Goal: Transaction & Acquisition: Purchase product/service

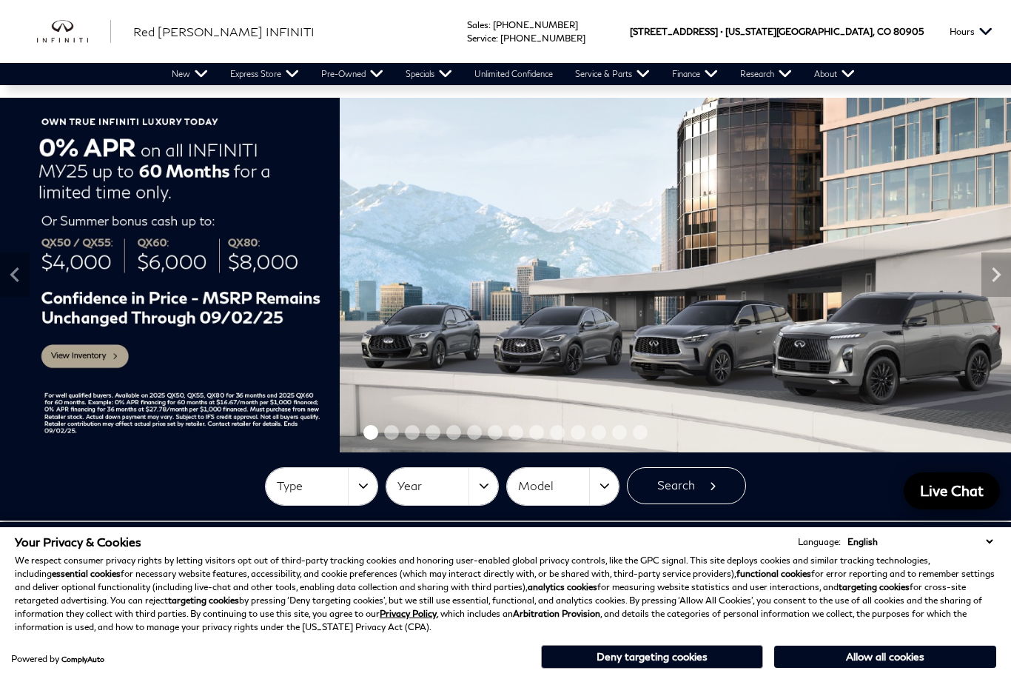
click at [358, 494] on button "Type" at bounding box center [322, 486] width 112 height 37
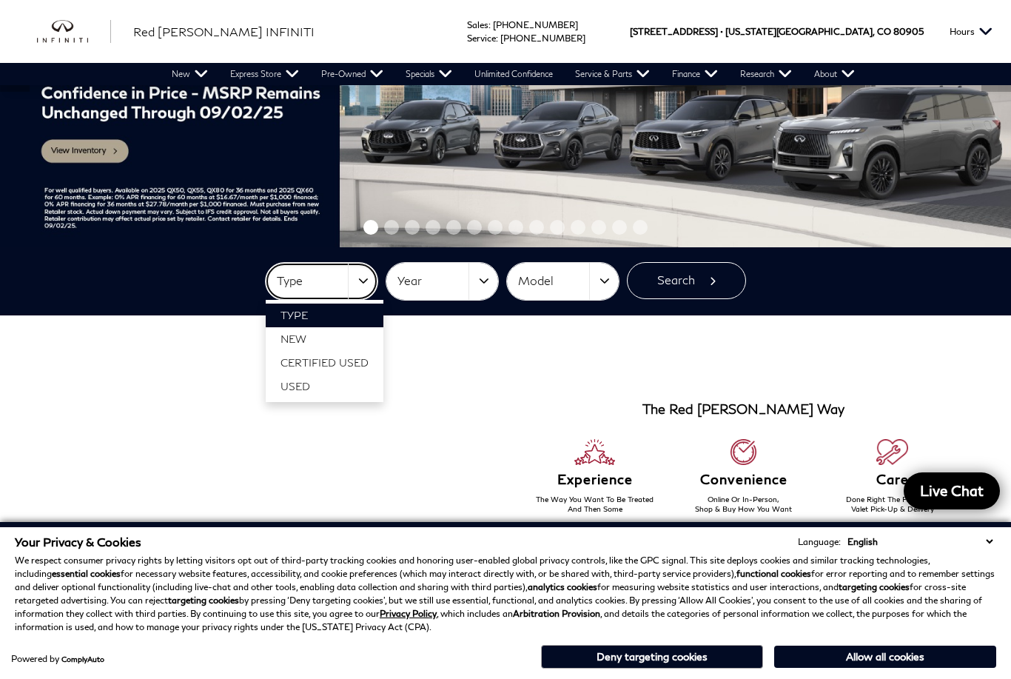
scroll to position [206, 0]
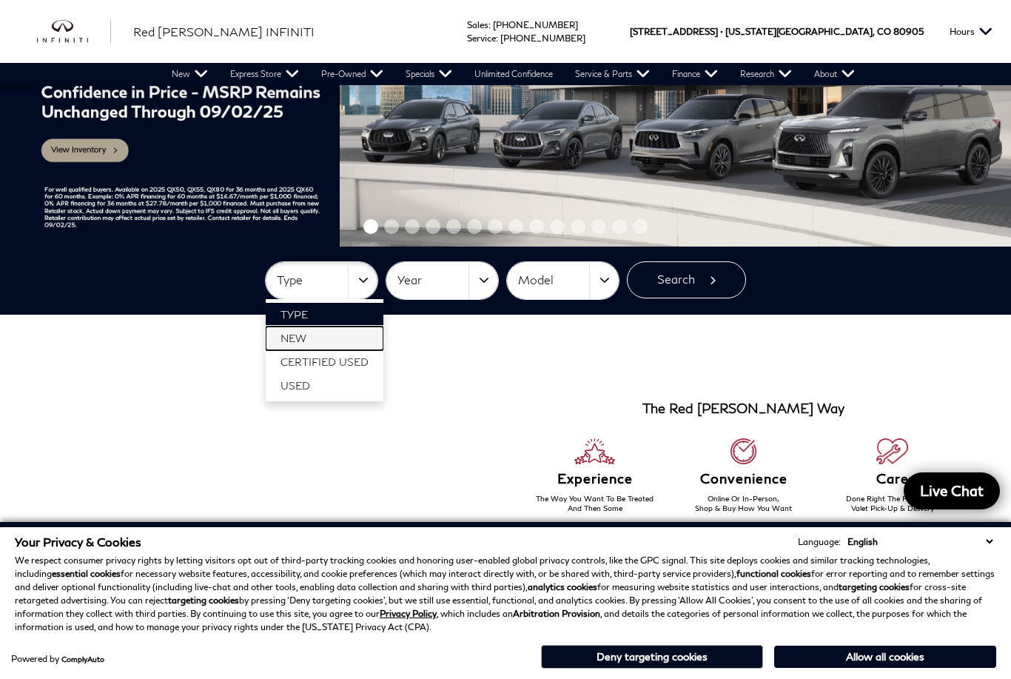
click at [292, 338] on span "New" at bounding box center [294, 338] width 26 height 13
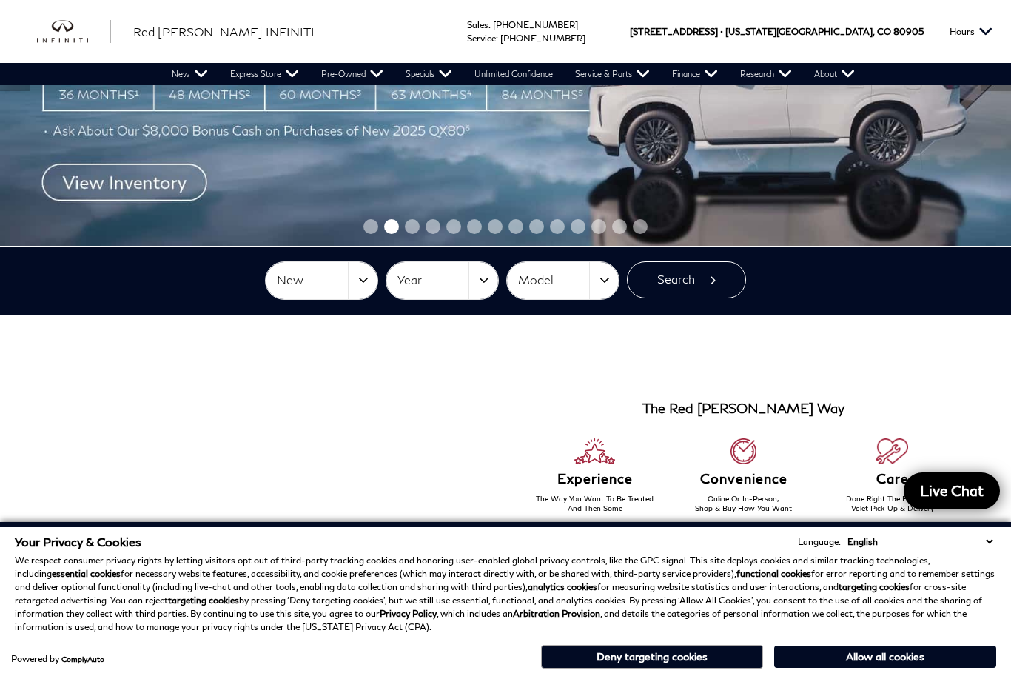
click at [479, 271] on button "Year" at bounding box center [443, 280] width 112 height 37
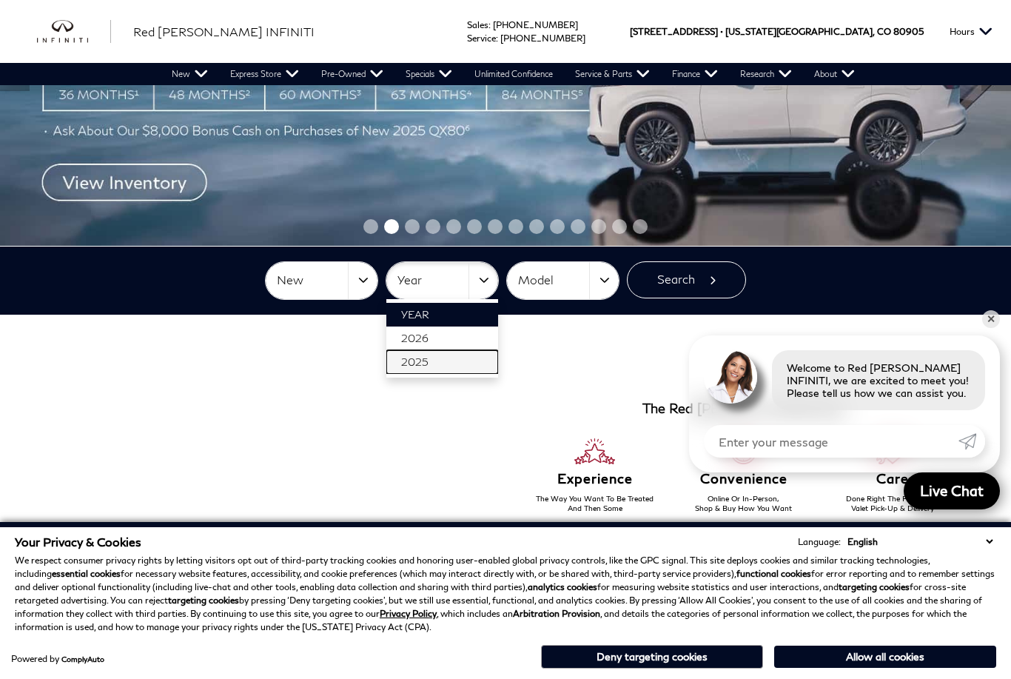
click at [433, 364] on link "2025" at bounding box center [443, 362] width 112 height 24
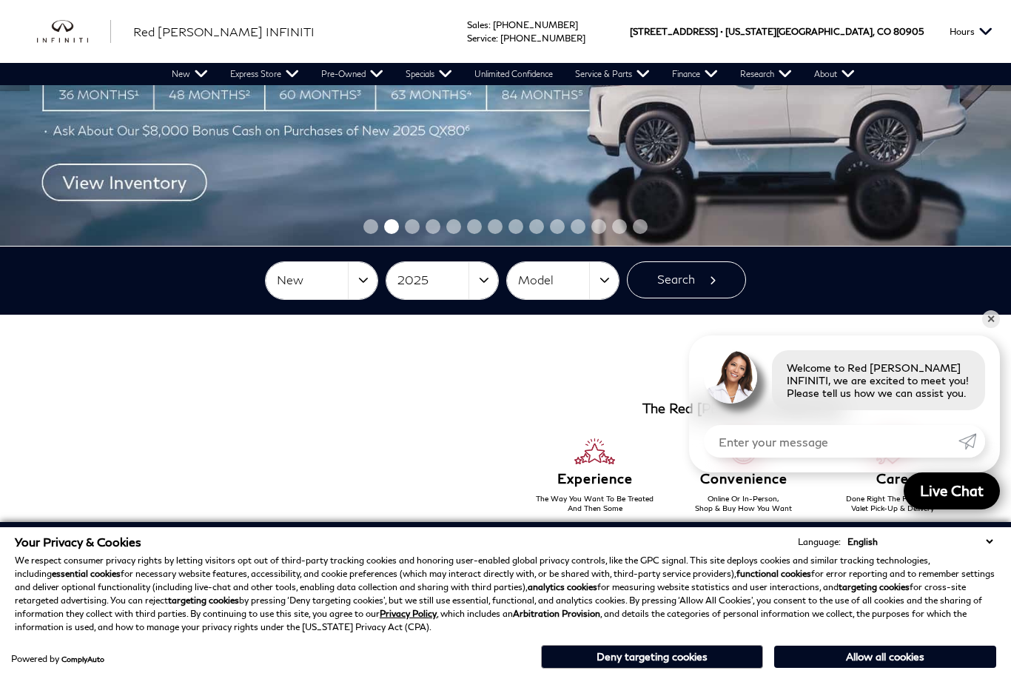
click at [607, 278] on button "Model" at bounding box center [563, 280] width 112 height 37
click at [538, 393] on link "QX80" at bounding box center [563, 387] width 112 height 24
click at [673, 295] on button "Search" at bounding box center [686, 279] width 119 height 37
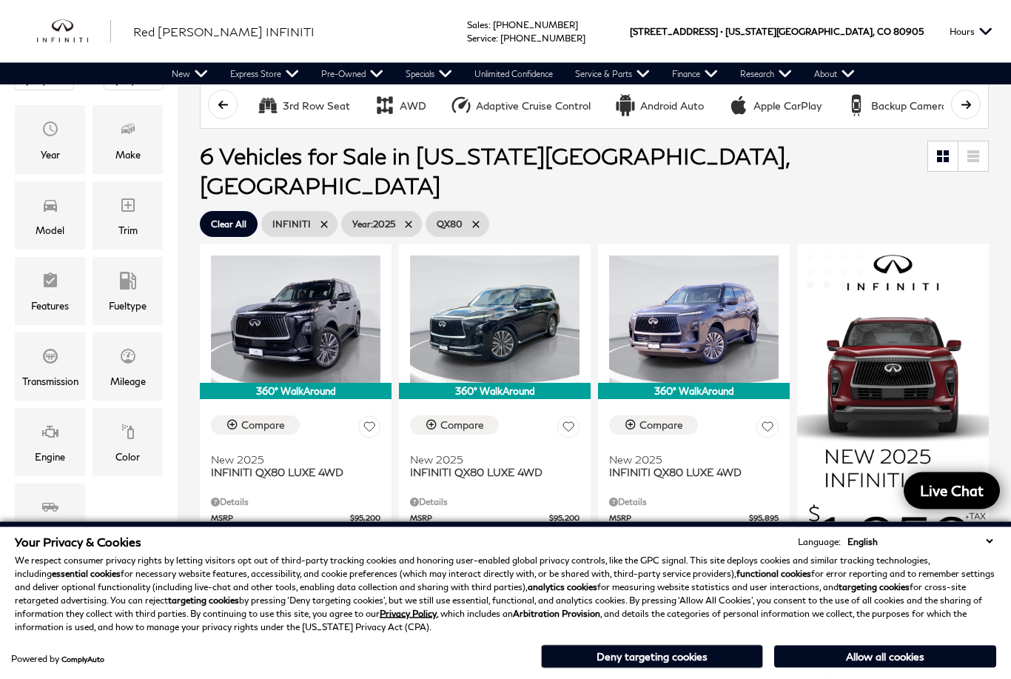
scroll to position [239, 0]
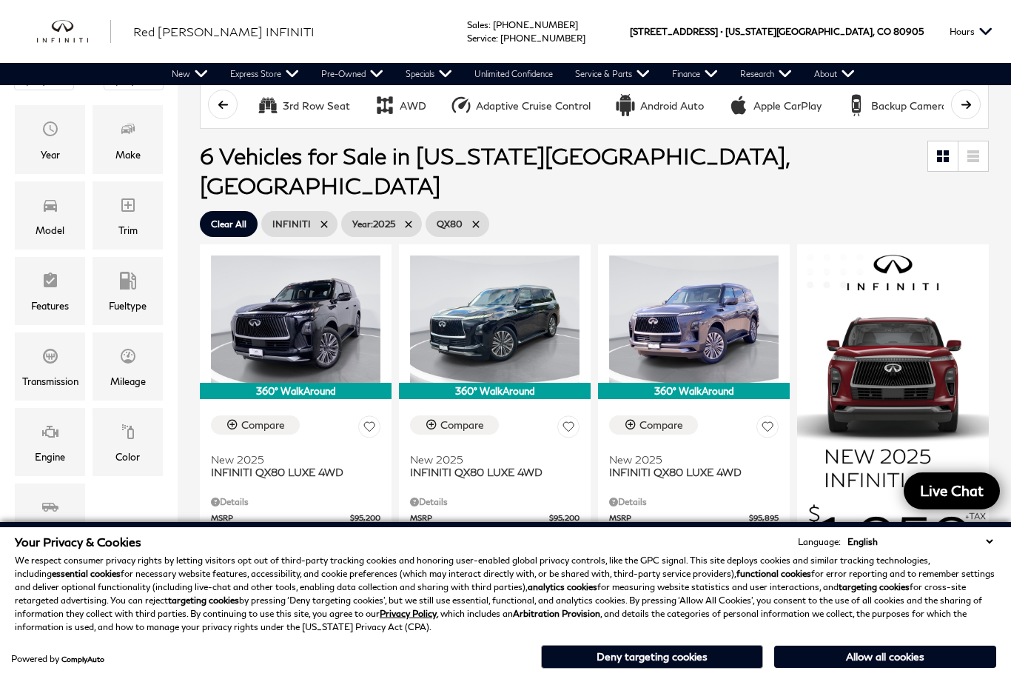
click at [675, 669] on button "Deny targeting cookies" at bounding box center [652, 657] width 222 height 24
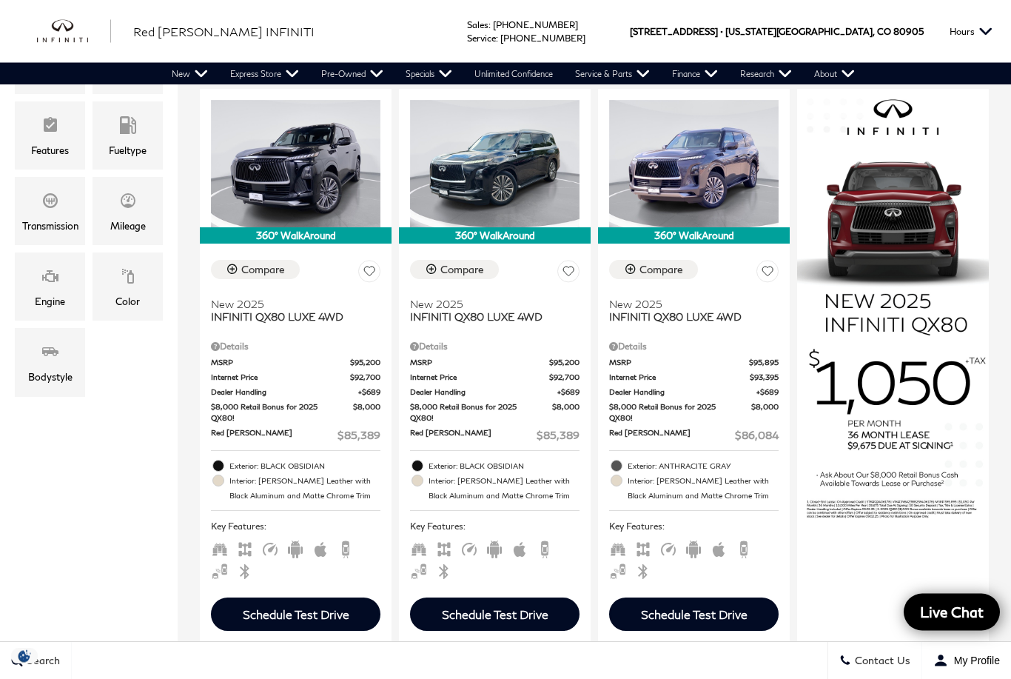
scroll to position [387, 0]
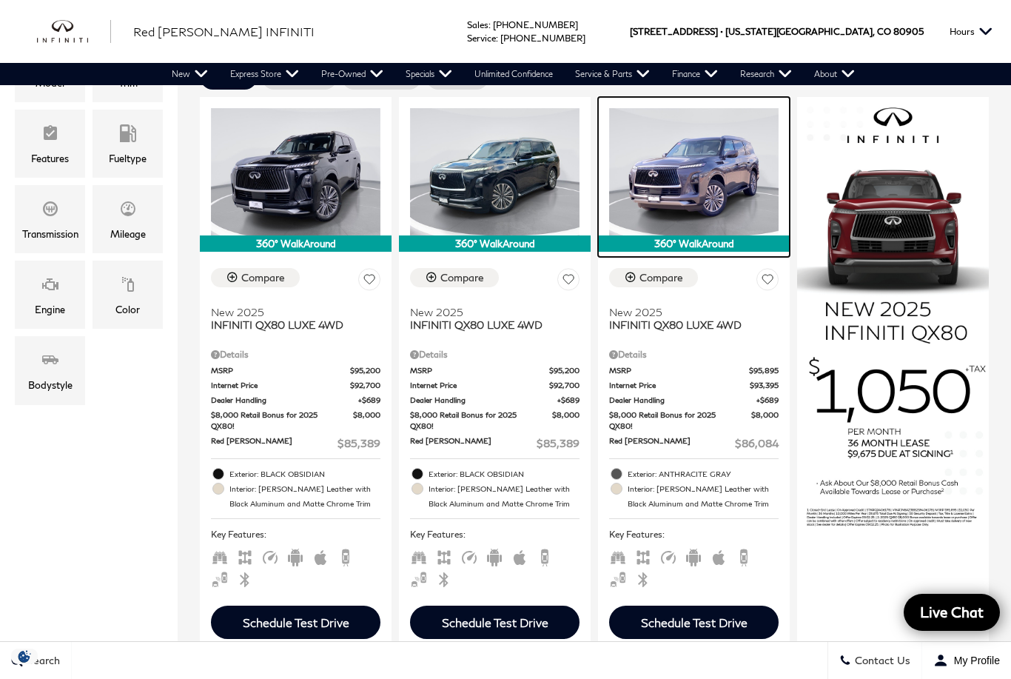
click at [681, 136] on img at bounding box center [694, 171] width 170 height 127
